Goal: Information Seeking & Learning: Learn about a topic

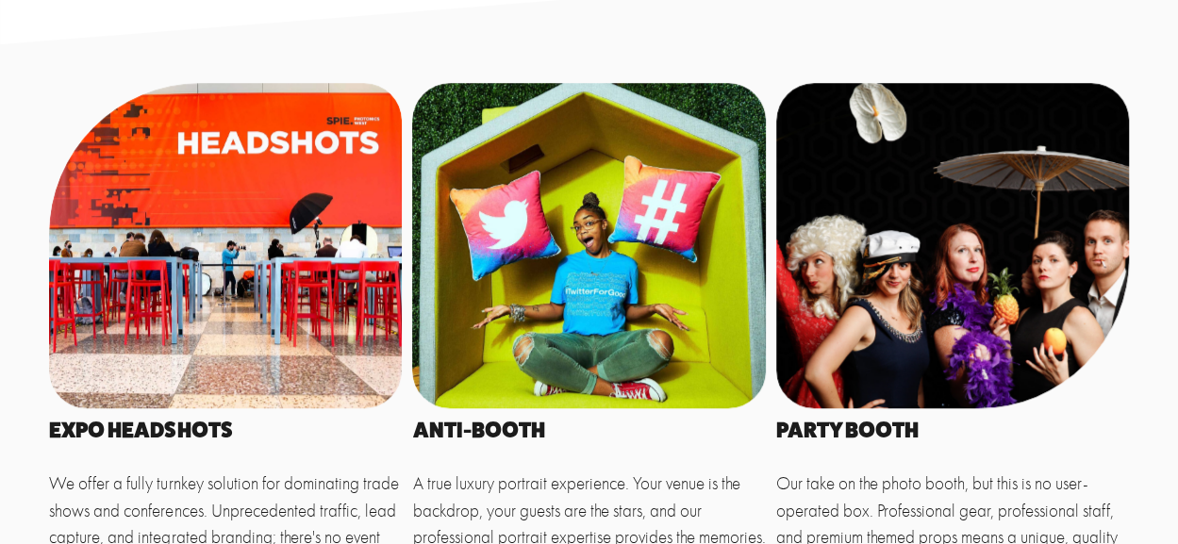
scroll to position [772, 0]
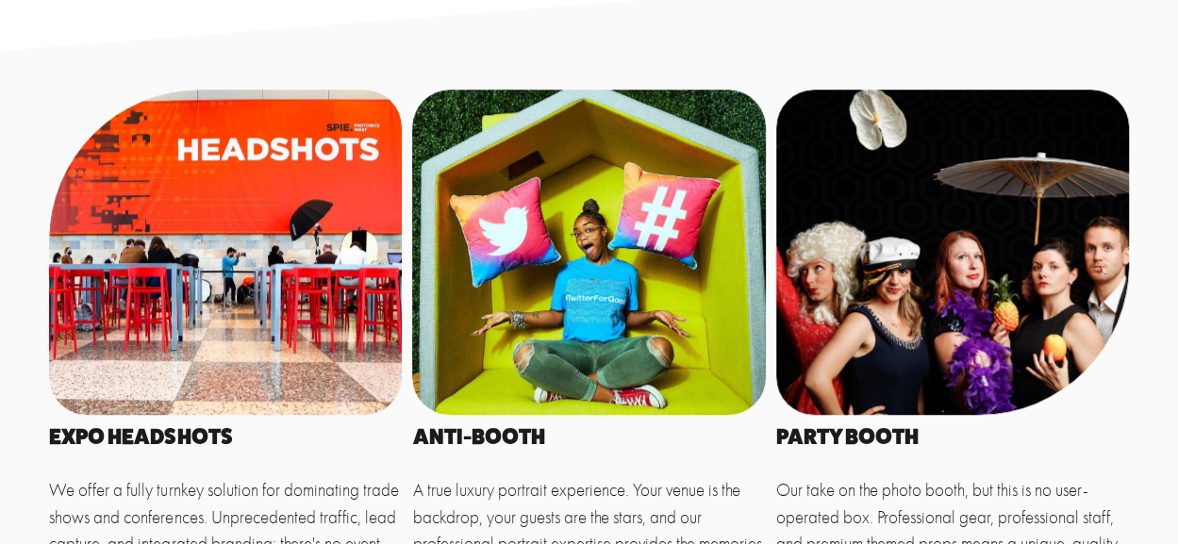
click at [899, 204] on div at bounding box center [952, 252] width 353 height 325
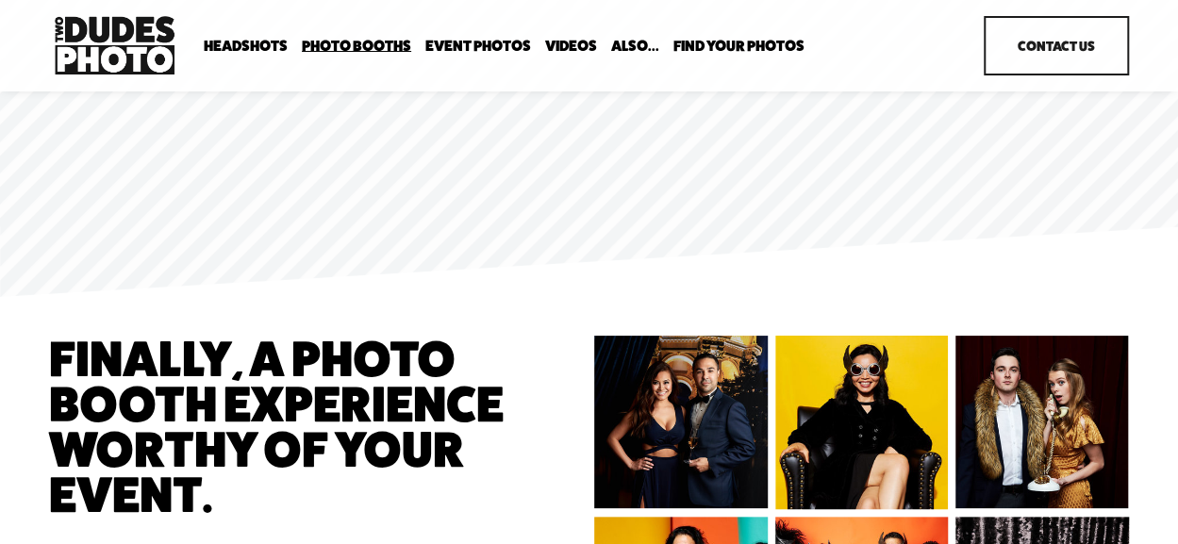
click at [487, 48] on link "Event Photos" at bounding box center [478, 46] width 106 height 18
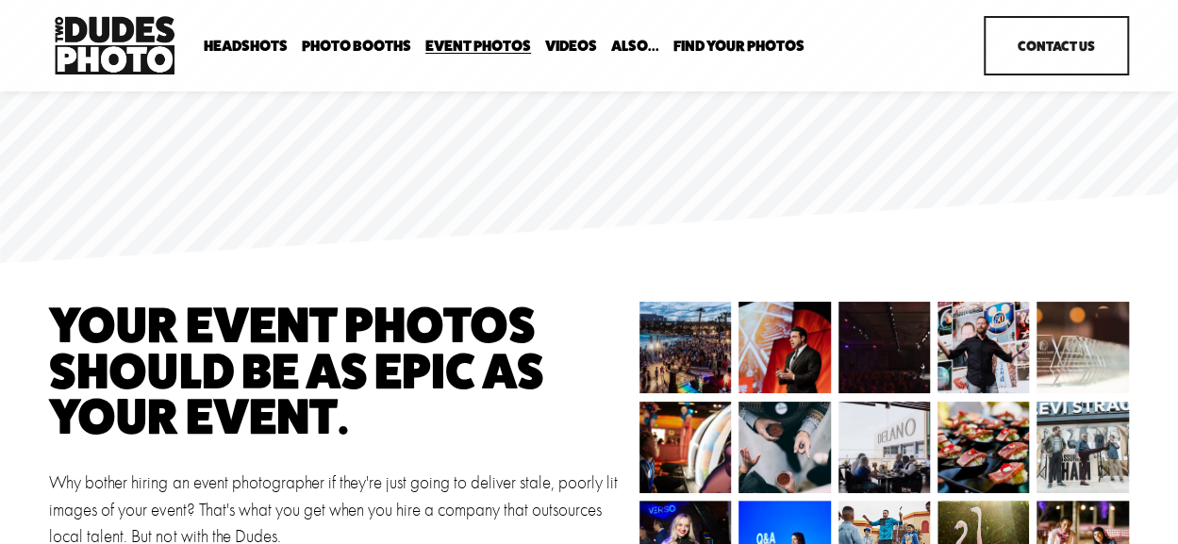
click at [228, 47] on span "Headshots" at bounding box center [246, 46] width 84 height 15
click at [0, 0] on span "Backdrop Options" at bounding box center [0, 0] width 0 height 0
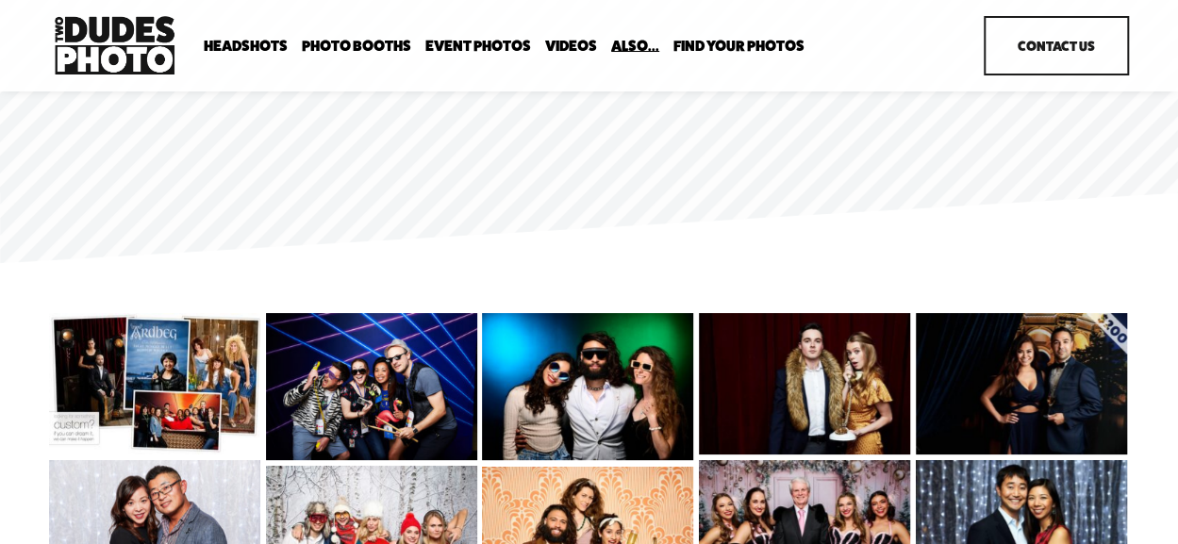
click at [396, 39] on span "Photo Booths" at bounding box center [356, 46] width 109 height 15
click at [0, 0] on span "Bespoke Booth" at bounding box center [0, 0] width 0 height 0
